Goal: Task Accomplishment & Management: Complete application form

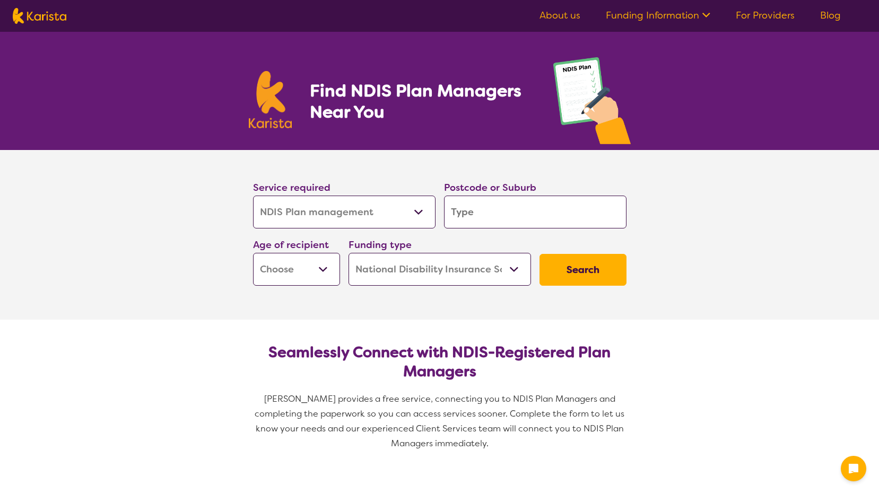
select select "NDIS Plan management"
select select "NDIS"
select select "NDIS Plan management"
select select "NDIS"
select select "NDIS Plan management"
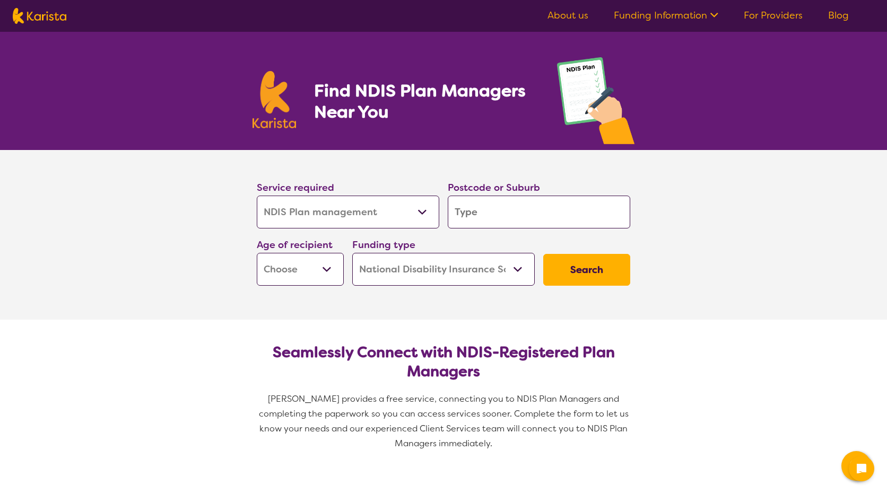
select select "NDIS"
select select "NDIS Plan management"
select select "NDIS"
select select "NDIS Plan management"
select select "NDIS"
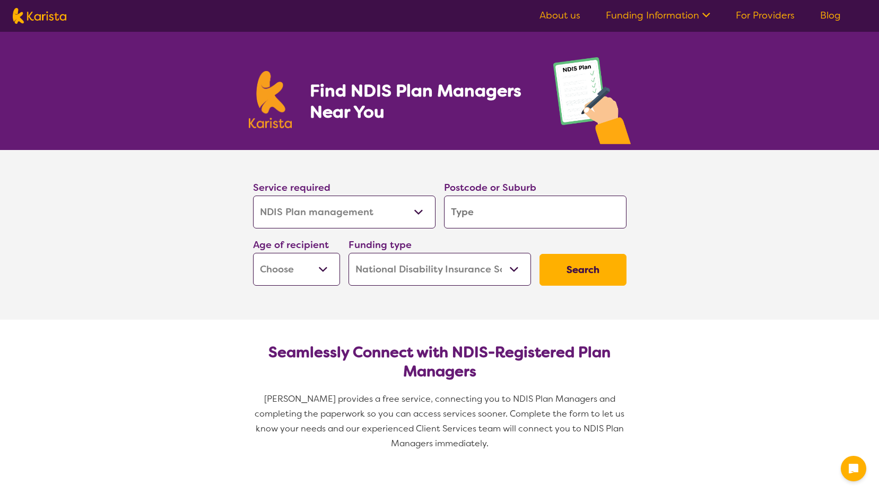
select select "NDIS Plan management"
select select "NDIS"
